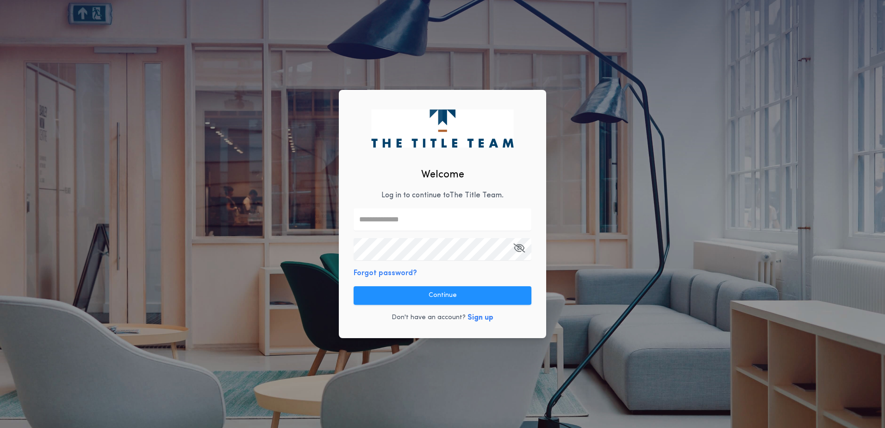
click at [391, 195] on p "Log in to continue to The Title Team ." at bounding box center [442, 195] width 122 height 11
click at [426, 217] on input "text" at bounding box center [442, 219] width 178 height 22
type input "**********"
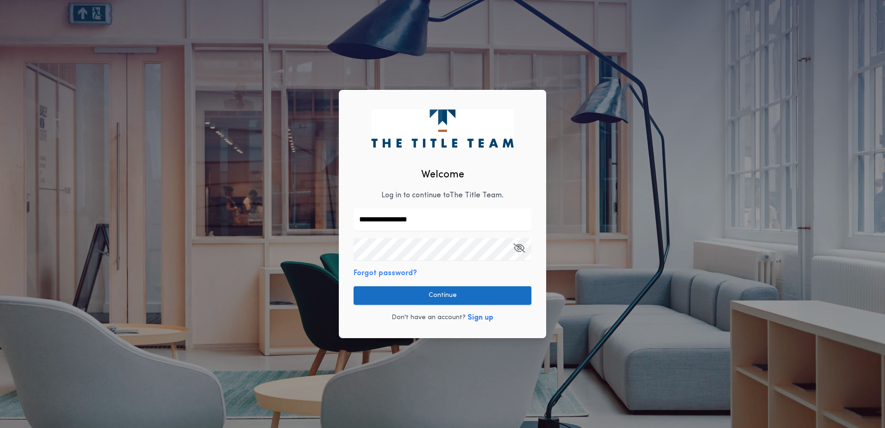
click at [453, 298] on button "Continue" at bounding box center [442, 295] width 178 height 19
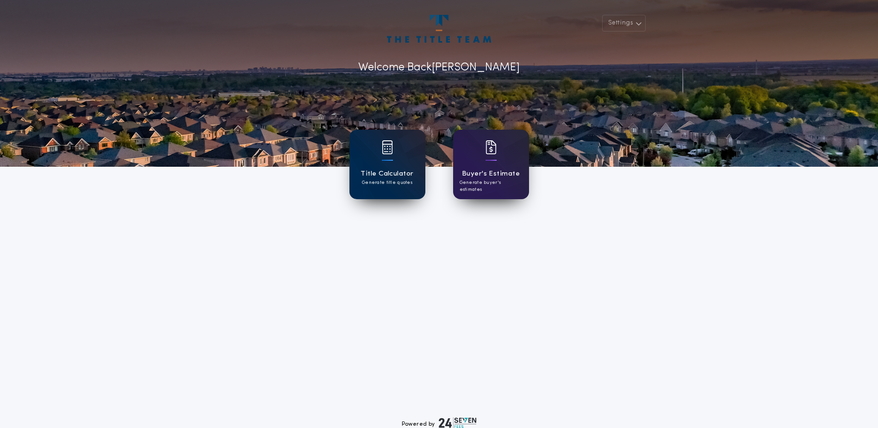
click at [393, 186] on div "Title Calculator Generate title quotes" at bounding box center [387, 164] width 76 height 69
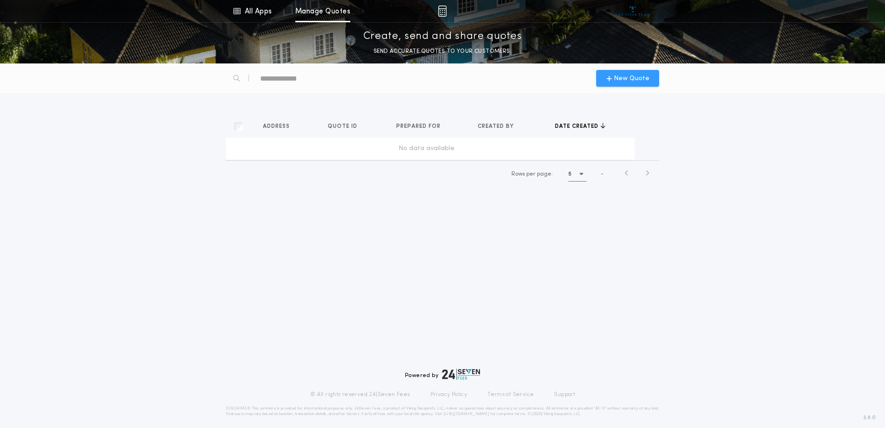
click at [624, 76] on span "New Quote" at bounding box center [632, 79] width 36 height 10
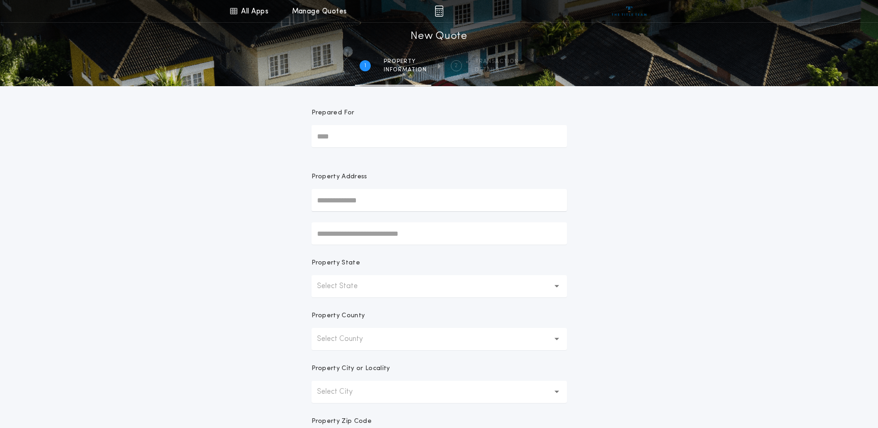
click at [361, 138] on input "Prepared For" at bounding box center [438, 136] width 255 height 22
type input "**********"
click at [416, 207] on input "text" at bounding box center [438, 200] width 255 height 22
type input "**********"
click at [409, 291] on button "Select State" at bounding box center [438, 286] width 255 height 22
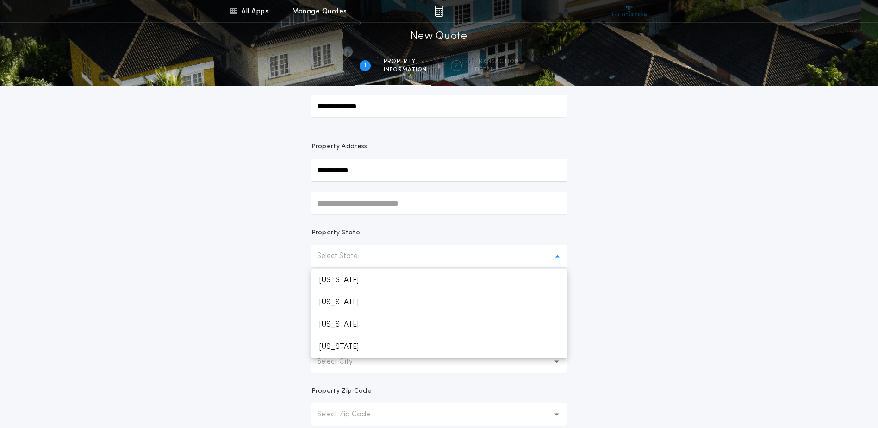
scroll to position [93, 0]
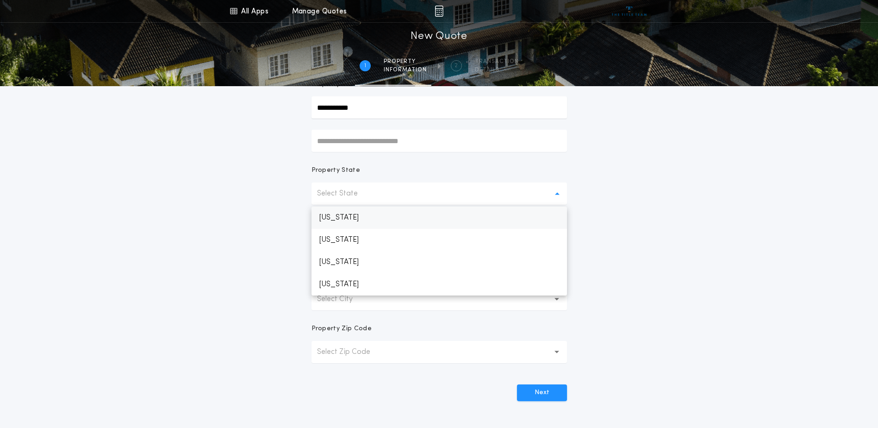
click at [370, 216] on p "[US_STATE]" at bounding box center [438, 217] width 255 height 22
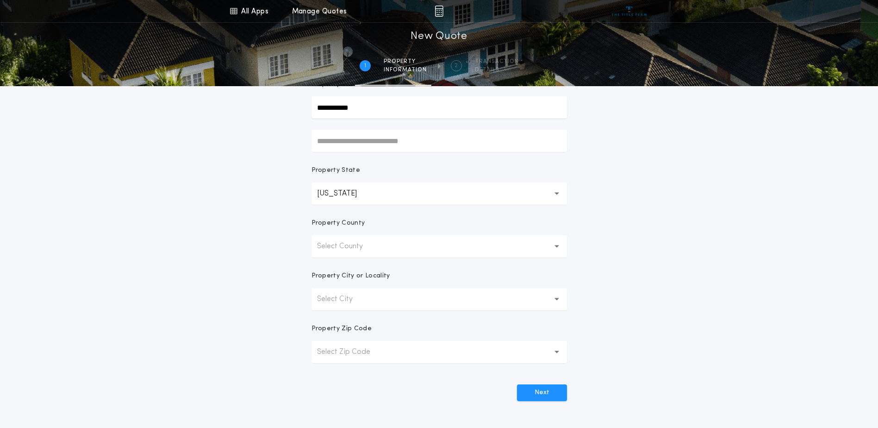
click at [373, 247] on p "Select County" at bounding box center [347, 246] width 61 height 11
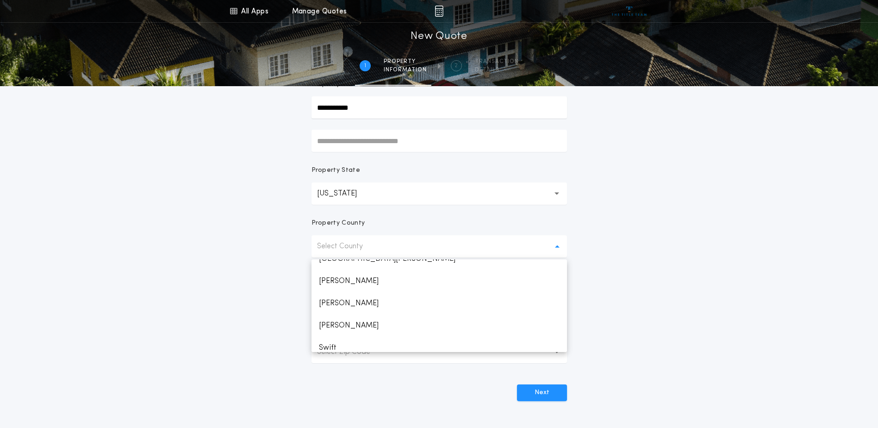
scroll to position [1573, 0]
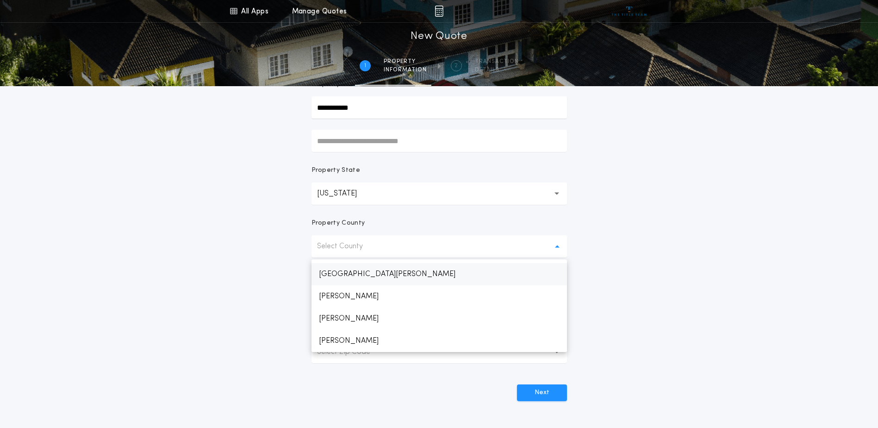
click at [367, 278] on p "[GEOGRAPHIC_DATA][PERSON_NAME]" at bounding box center [438, 274] width 255 height 22
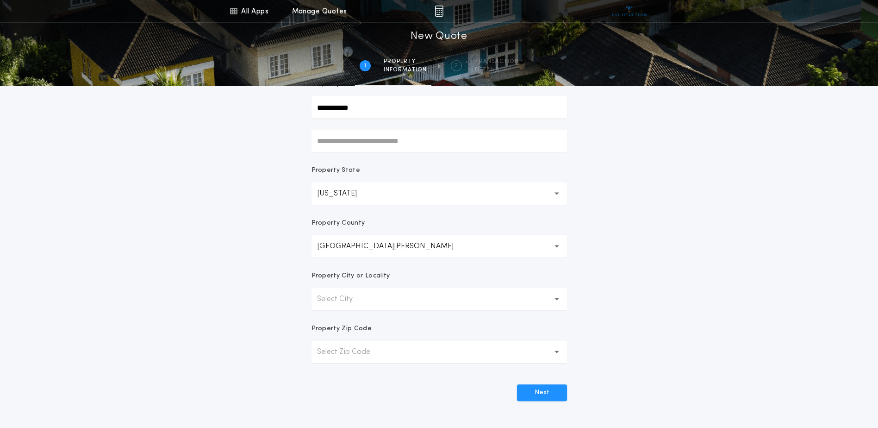
click at [342, 302] on p "Select City" at bounding box center [342, 298] width 50 height 11
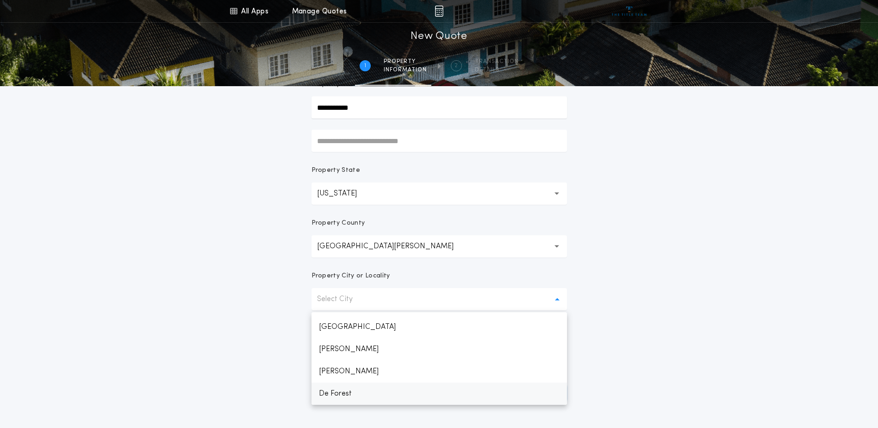
scroll to position [707, 0]
click at [344, 403] on p "Duluth" at bounding box center [438, 393] width 255 height 22
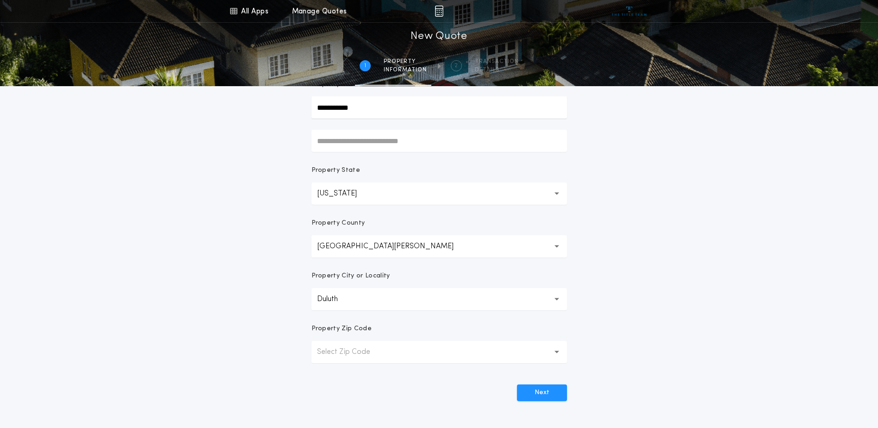
click at [341, 349] on p "Select Zip Code" at bounding box center [351, 351] width 68 height 11
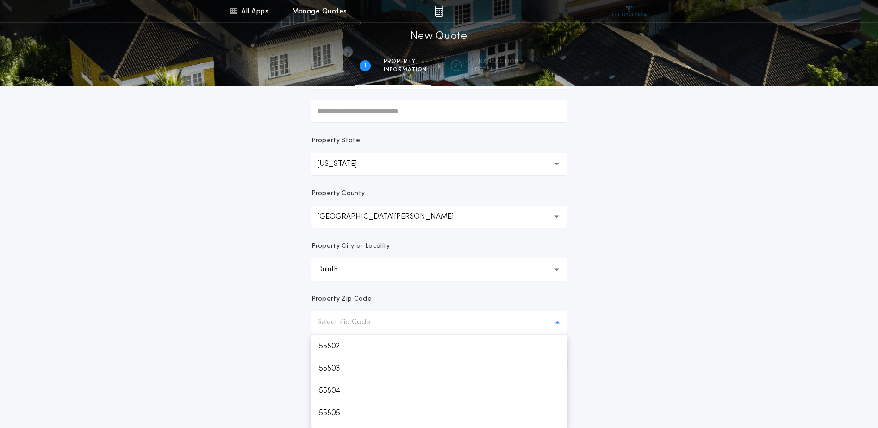
scroll to position [41, 0]
click at [327, 416] on p "55807" at bounding box center [438, 416] width 255 height 22
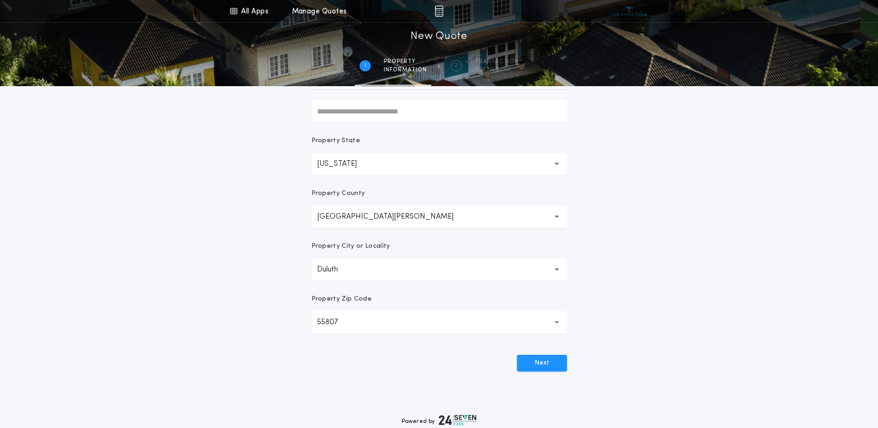
click at [278, 357] on div "**********" at bounding box center [439, 142] width 878 height 529
click at [560, 362] on button "Next" at bounding box center [542, 362] width 50 height 17
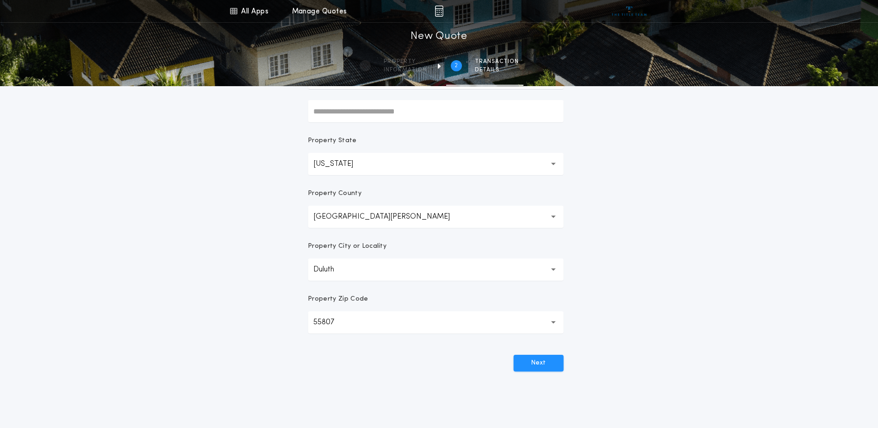
scroll to position [0, 0]
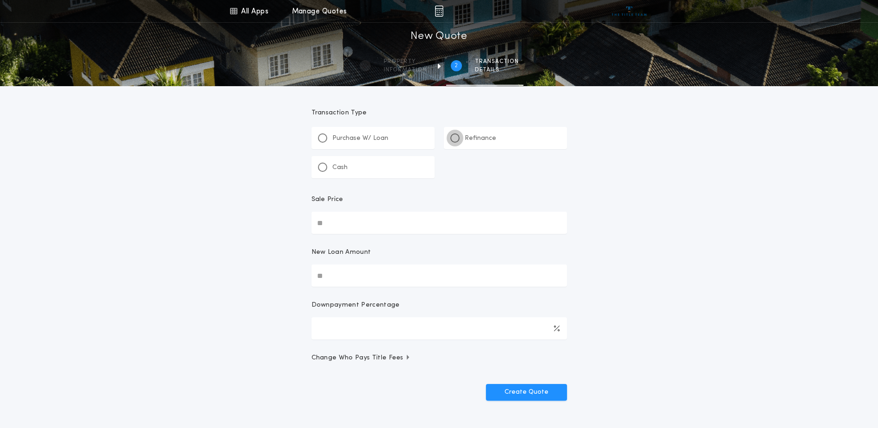
click at [453, 142] on div at bounding box center [454, 137] width 9 height 9
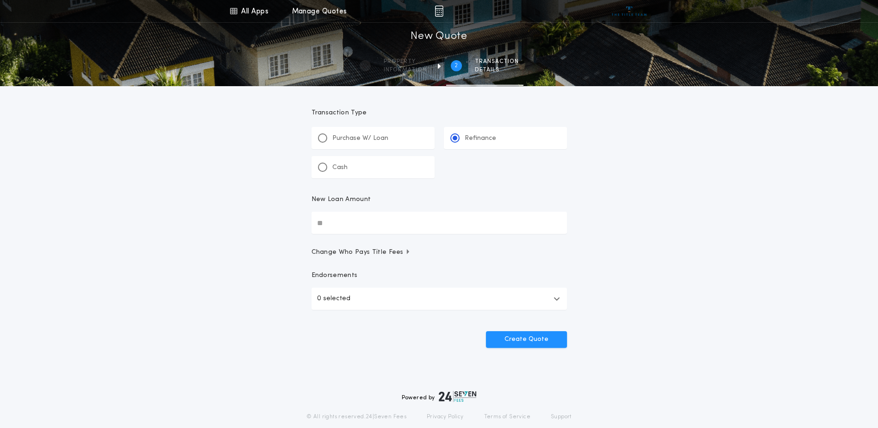
click at [320, 167] on div at bounding box center [322, 166] width 9 height 9
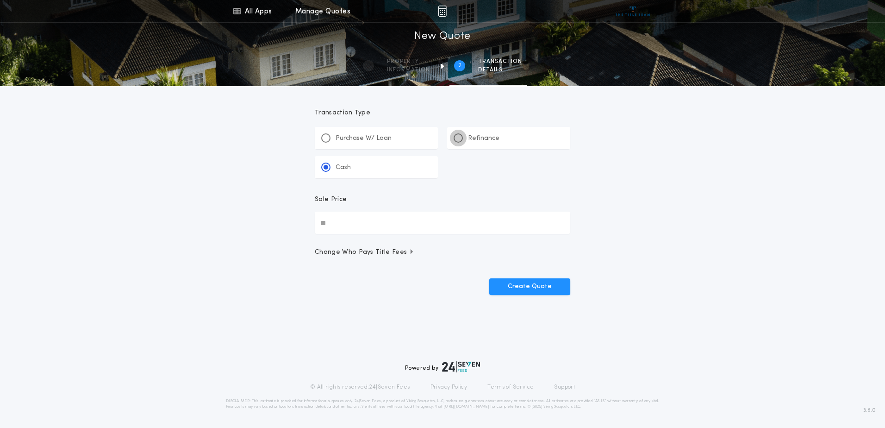
click at [455, 135] on div at bounding box center [457, 137] width 9 height 9
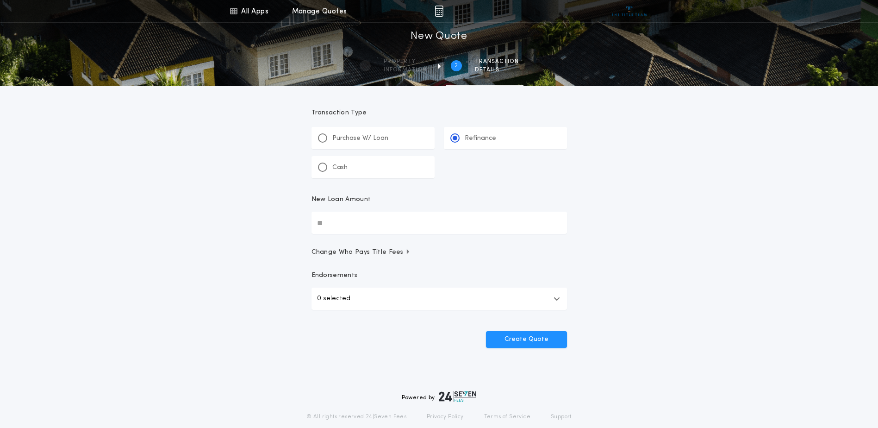
click at [382, 223] on input "New Loan Amount" at bounding box center [438, 222] width 255 height 22
type input "********"
click at [366, 298] on button "0 selected" at bounding box center [438, 298] width 255 height 22
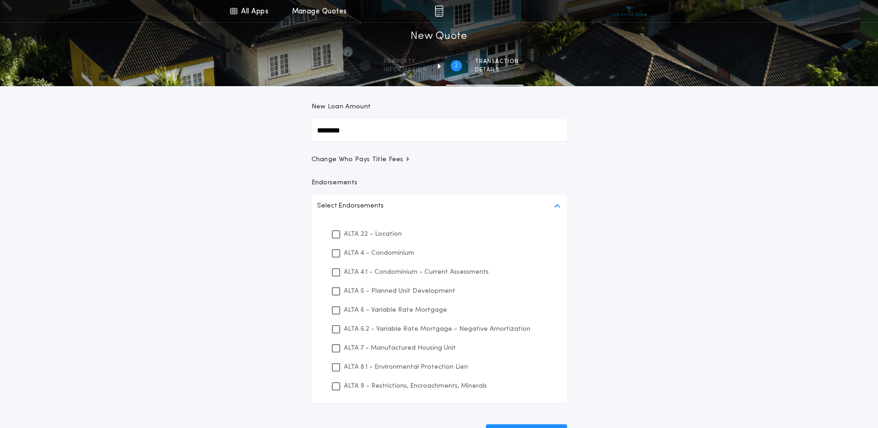
scroll to position [139, 0]
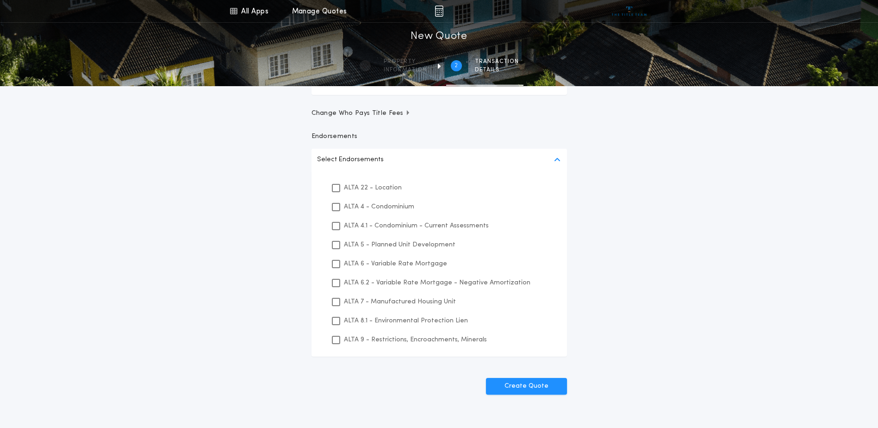
click at [269, 361] on div "All Apps Title Calculator Buyer's Estimate Menu All Apps Manage Quotes 2 /2 New…" at bounding box center [439, 145] width 878 height 569
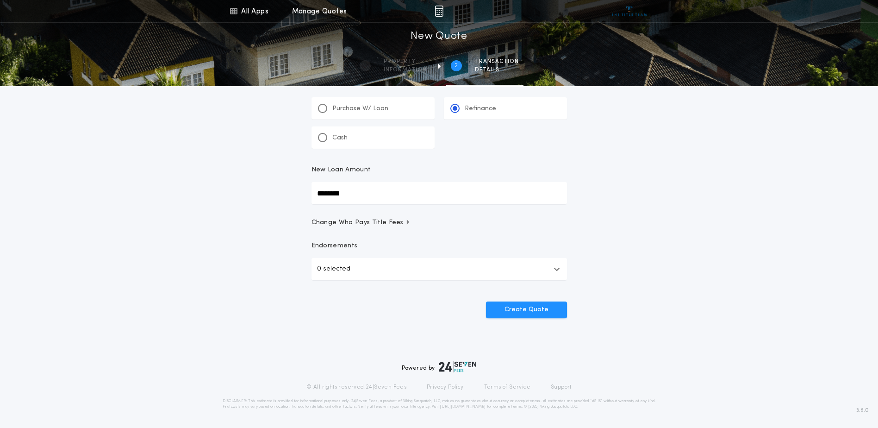
scroll to position [30, 0]
click at [538, 316] on button "Create Quote" at bounding box center [526, 309] width 81 height 17
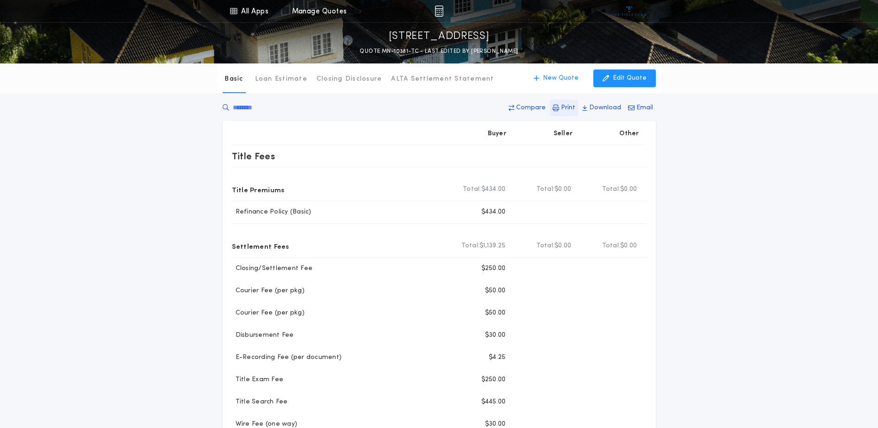
click at [570, 105] on p "Print" at bounding box center [568, 107] width 14 height 9
click at [234, 79] on p "Basic" at bounding box center [233, 78] width 19 height 9
click at [570, 78] on p "New Quote" at bounding box center [561, 78] width 36 height 9
